Goal: Check status: Check status

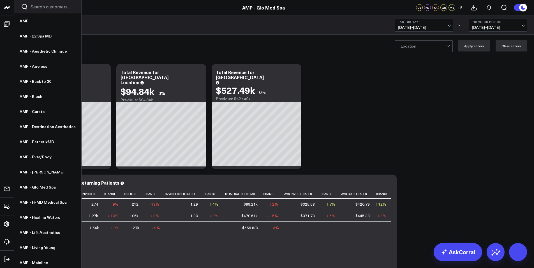
click at [10, 8] on icon at bounding box center [7, 7] width 7 height 7
click at [38, 109] on link "AMP - Curate" at bounding box center [47, 111] width 67 height 15
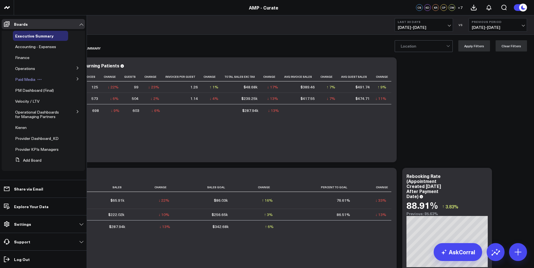
click at [29, 79] on span "Paid Media" at bounding box center [25, 79] width 20 height 5
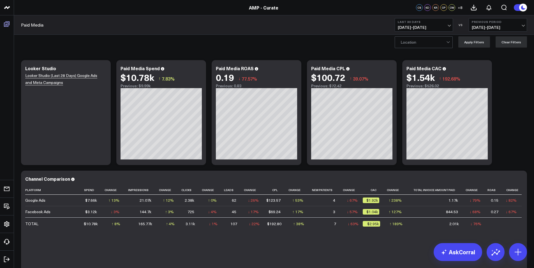
scroll to position [4, 0]
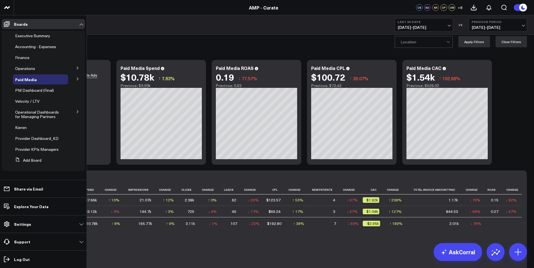
click at [76, 80] on icon at bounding box center [77, 78] width 3 height 3
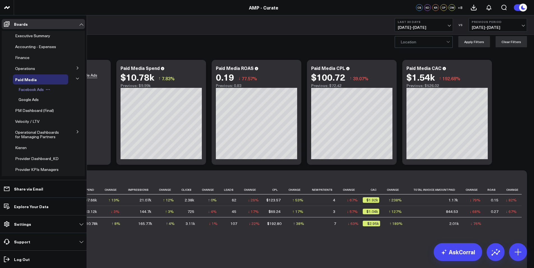
click at [44, 91] on button at bounding box center [48, 89] width 8 height 4
click at [32, 90] on span "Facebook Ads" at bounding box center [30, 89] width 25 height 5
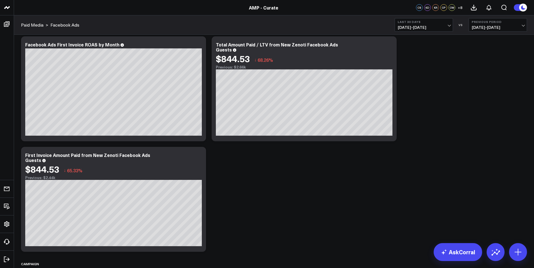
scroll to position [946, 0]
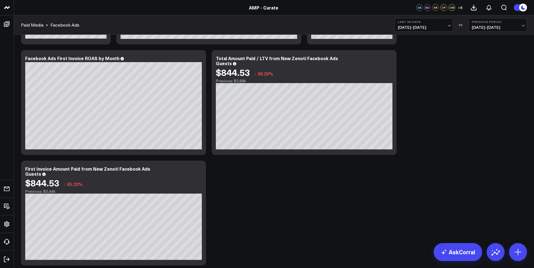
click at [438, 30] on button "Last 30 Days 08/09/25 - 09/07/25" at bounding box center [423, 24] width 58 height 13
click at [417, 116] on link "Last Month" at bounding box center [424, 113] width 58 height 11
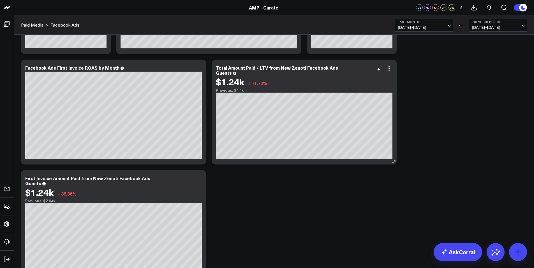
scroll to position [935, 0]
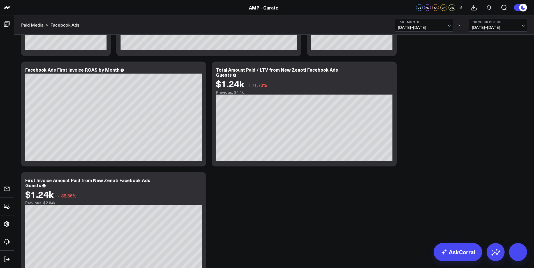
click at [511, 23] on b "Previous Period" at bounding box center [497, 21] width 52 height 3
click at [492, 71] on link "No Comparison" at bounding box center [498, 69] width 58 height 11
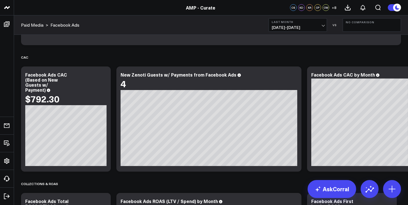
scroll to position [47, 0]
